Goal: Transaction & Acquisition: Download file/media

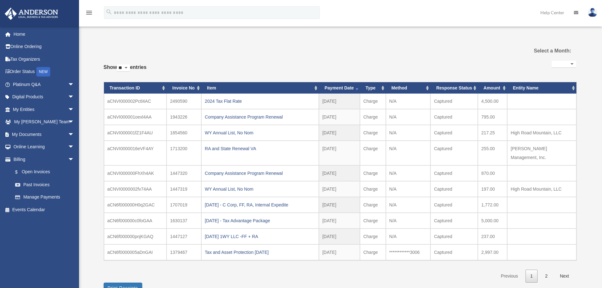
select select
click at [20, 35] on link "Home" at bounding box center [43, 34] width 79 height 13
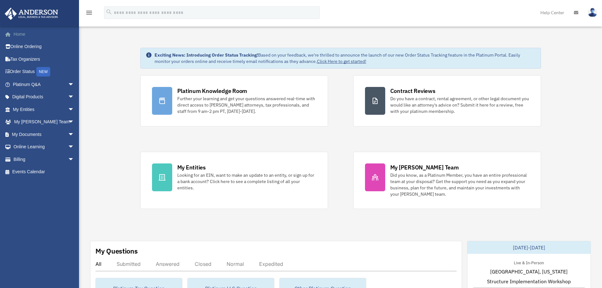
click at [21, 36] on link "Home" at bounding box center [43, 34] width 79 height 13
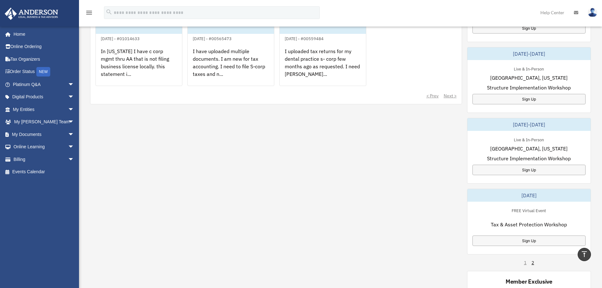
scroll to position [284, 0]
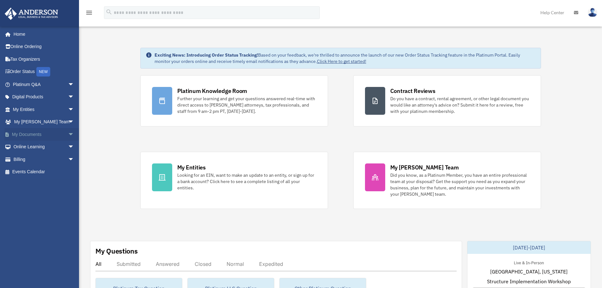
click at [68, 135] on span "arrow_drop_down" at bounding box center [74, 134] width 13 height 13
click at [37, 147] on link "Box" at bounding box center [46, 147] width 75 height 13
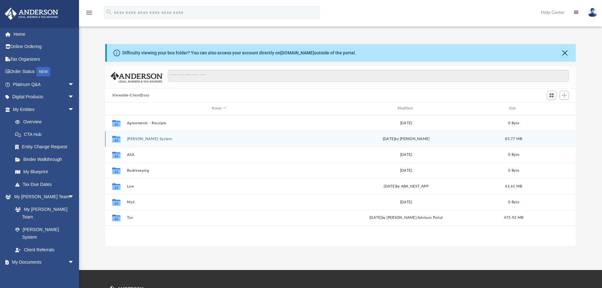
scroll to position [139, 466]
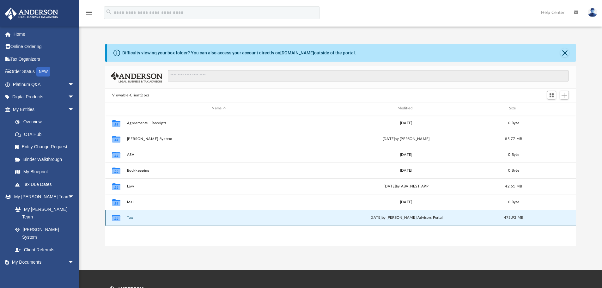
click at [132, 218] on button "Tax" at bounding box center [219, 217] width 184 height 4
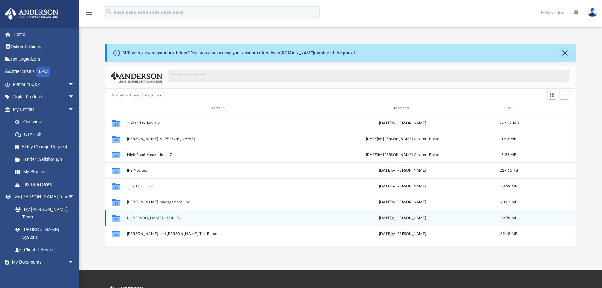
click at [143, 213] on div "Collaborated Folder R. Jonas Collins, DMD PC Tue Jul 8 2025 by Jasmine Splunge …" at bounding box center [340, 218] width 471 height 16
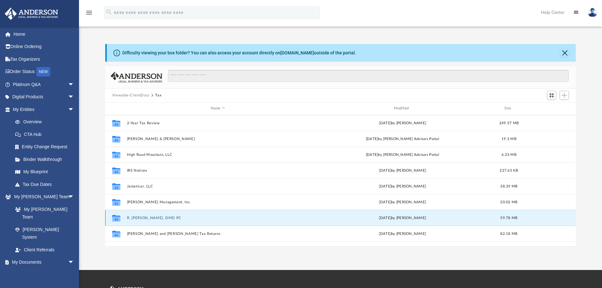
click at [144, 213] on div "Collaborated Folder R. Jonas Collins, DMD PC Tue Jul 8 2025 by Jasmine Splunge …" at bounding box center [340, 218] width 471 height 16
click at [187, 218] on button "R. Jonas Collins, DMD PC" at bounding box center [218, 218] width 182 height 4
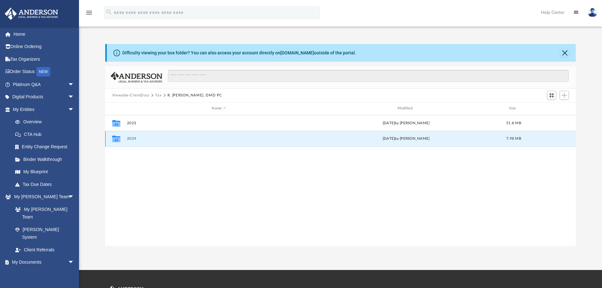
click at [168, 139] on button "2024" at bounding box center [219, 138] width 184 height 4
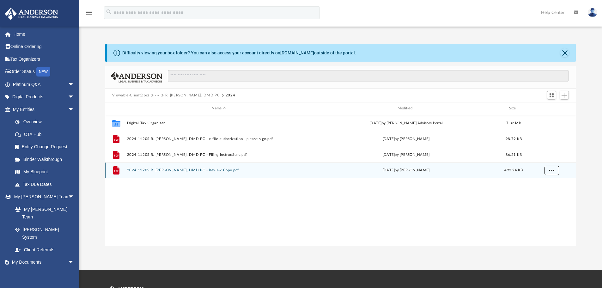
click at [557, 170] on button "More options" at bounding box center [551, 169] width 15 height 9
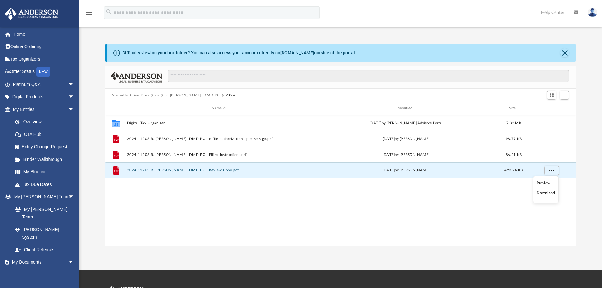
click at [544, 191] on li "Download" at bounding box center [545, 192] width 18 height 7
click at [552, 172] on button "More options" at bounding box center [551, 169] width 15 height 9
